Goal: Task Accomplishment & Management: Manage account settings

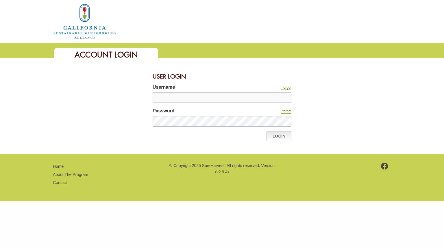
type input "********"
click at [280, 138] on link "Login" at bounding box center [278, 136] width 25 height 10
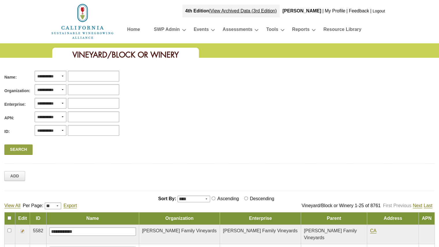
click at [19, 232] on td at bounding box center [22, 234] width 15 height 19
click at [21, 231] on img at bounding box center [22, 231] width 5 height 5
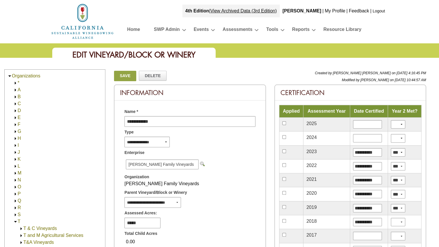
click at [15, 97] on img at bounding box center [15, 97] width 4 height 4
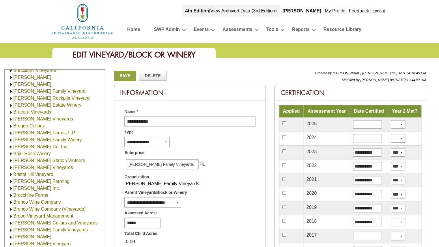
scroll to position [983, 10]
click at [24, 208] on link "Bronco Wine Company (Vineyards)" at bounding box center [50, 209] width 72 height 5
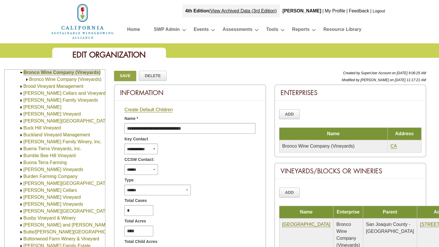
click at [48, 79] on link "Bronco Wine Company (Vineyards)" at bounding box center [65, 79] width 72 height 5
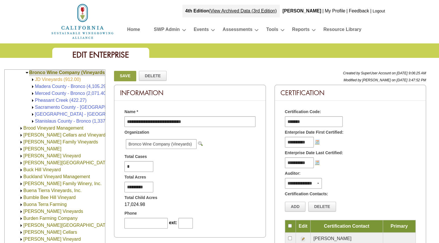
click at [58, 80] on link "JD Vineyards (912.00)" at bounding box center [58, 79] width 46 height 5
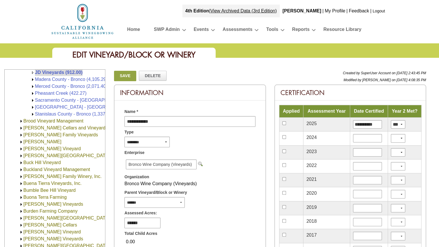
click at [58, 80] on link "Madera County - Bronco (4,105.29)" at bounding box center [71, 79] width 73 height 5
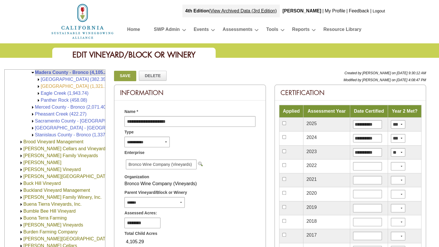
click at [54, 86] on link "[GEOGRAPHIC_DATA] (1,321.12)" at bounding box center [76, 86] width 70 height 5
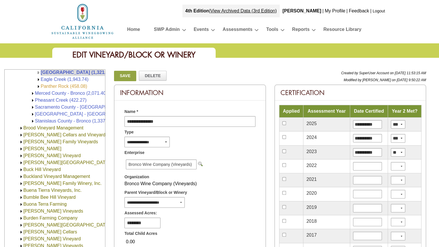
click at [55, 87] on link "Panther Rock (458.08)" at bounding box center [64, 86] width 47 height 5
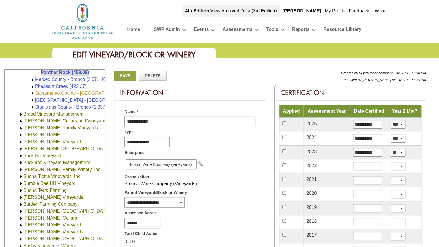
click at [53, 94] on link "Sacramento County - [GEOGRAPHIC_DATA] (3,321.07)" at bounding box center [93, 93] width 116 height 5
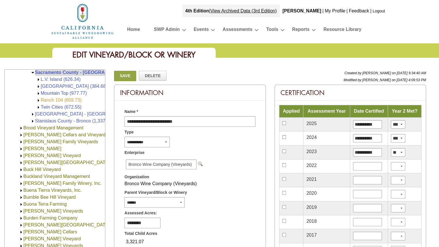
click at [52, 99] on link "Ranch 104 (659.73)" at bounding box center [61, 100] width 41 height 5
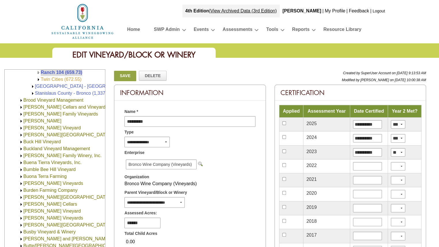
click at [54, 79] on link "Twin Cities (672.55)" at bounding box center [61, 79] width 41 height 5
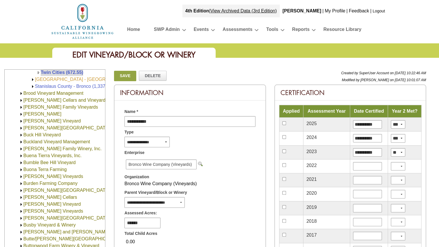
click at [55, 80] on link "[GEOGRAPHIC_DATA] - [GEOGRAPHIC_DATA] (4,855.86)" at bounding box center [96, 79] width 123 height 5
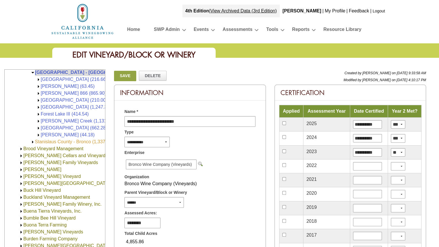
click at [49, 142] on link "Stanislaus County - Bronco (1,337.09)" at bounding box center [74, 141] width 78 height 5
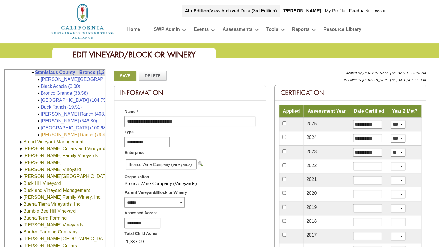
click at [47, 133] on link "[PERSON_NAME] Ranch (79.44)" at bounding box center [75, 134] width 68 height 5
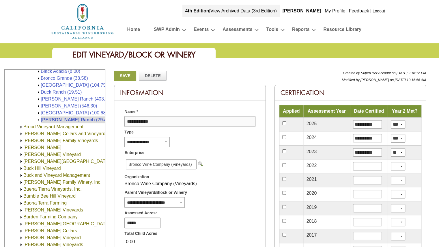
scroll to position [1191, 0]
click at [52, 111] on link "[GEOGRAPHIC_DATA] (100.68)" at bounding box center [74, 112] width 67 height 5
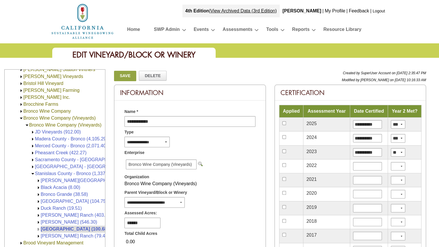
scroll to position [1074, 0]
